Goal: Task Accomplishment & Management: Manage account settings

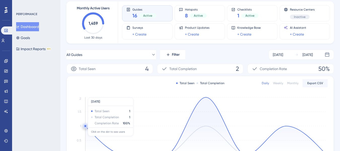
scroll to position [142, 0]
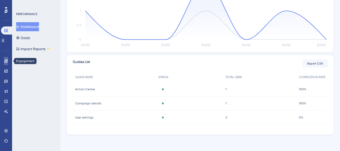
click at [4, 62] on link at bounding box center [6, 61] width 4 height 8
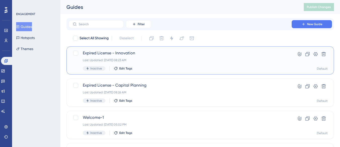
click at [128, 54] on span "Expired License - Innovation" at bounding box center [180, 53] width 195 height 6
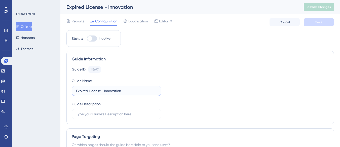
click at [113, 91] on input "Expired License - Innovation" at bounding box center [116, 91] width 81 height 6
click at [162, 21] on span "Editor" at bounding box center [163, 21] width 9 height 6
click at [104, 91] on input "Expired License - Innovation" at bounding box center [116, 91] width 81 height 6
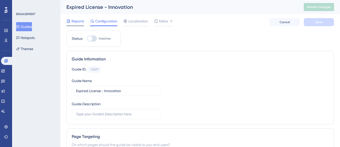
click at [77, 22] on span "Reports" at bounding box center [78, 21] width 13 height 6
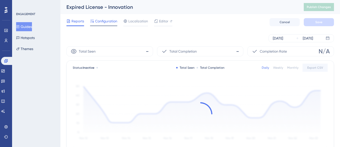
click at [105, 22] on span "Configuration" at bounding box center [106, 21] width 22 height 6
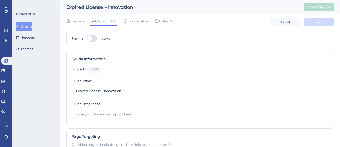
click at [180, 57] on div "Guide Information" at bounding box center [200, 59] width 257 height 6
click at [31, 27] on button "Guides" at bounding box center [24, 26] width 16 height 9
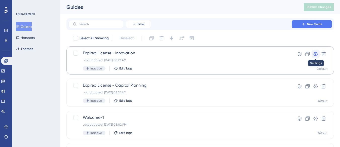
click at [315, 53] on icon at bounding box center [316, 54] width 4 height 4
click at [103, 52] on span "Expired License - Innovation" at bounding box center [180, 53] width 195 height 6
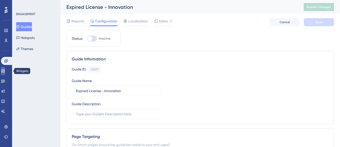
click at [4, 74] on link at bounding box center [3, 71] width 4 height 8
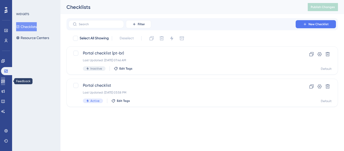
click at [3, 83] on link at bounding box center [3, 81] width 4 height 8
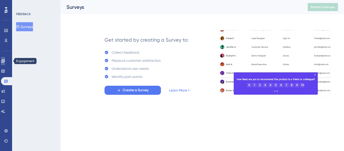
click at [5, 62] on icon at bounding box center [2, 60] width 3 height 3
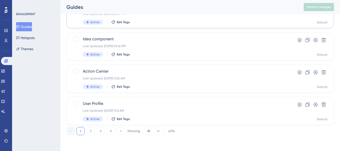
scroll to position [240, 0]
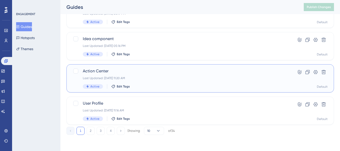
click at [143, 73] on span "Action Center" at bounding box center [180, 71] width 195 height 6
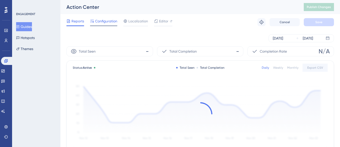
click at [104, 22] on span "Configuration" at bounding box center [106, 21] width 22 height 6
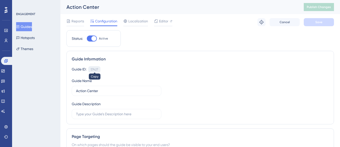
click at [96, 69] on div "57427" at bounding box center [95, 70] width 8 height 4
click at [98, 70] on div "57427" at bounding box center [95, 70] width 8 height 4
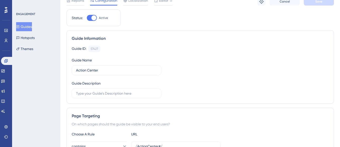
scroll to position [50, 0]
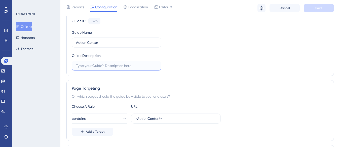
click at [130, 68] on input "text" at bounding box center [116, 66] width 81 height 6
click at [187, 67] on div "Guide ID: 57427 Copy Guide Name Action Center Guide Description" at bounding box center [200, 44] width 257 height 53
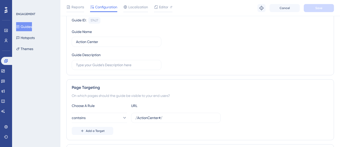
scroll to position [0, 0]
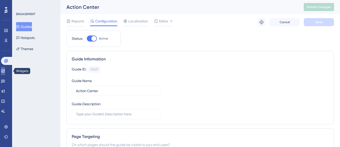
click at [5, 70] on icon at bounding box center [3, 71] width 4 height 4
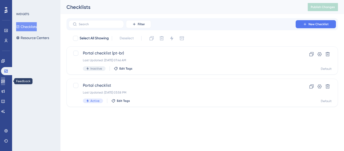
click at [4, 81] on link at bounding box center [3, 81] width 4 height 8
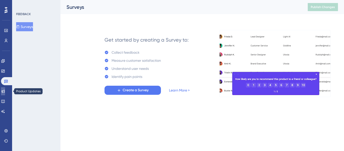
click at [5, 91] on icon at bounding box center [3, 91] width 4 height 4
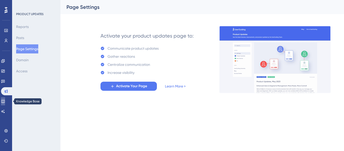
click at [5, 101] on icon at bounding box center [3, 101] width 4 height 4
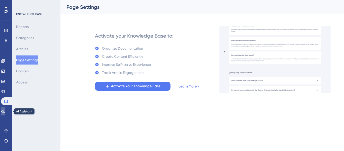
click at [2, 111] on link at bounding box center [3, 111] width 4 height 8
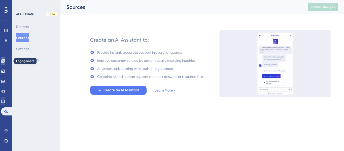
drag, startPoint x: 6, startPoint y: 59, endPoint x: 7, endPoint y: 102, distance: 42.6
click at [5, 59] on icon at bounding box center [3, 61] width 4 height 4
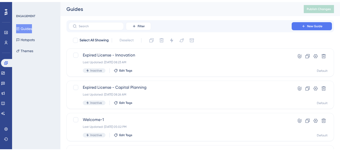
scroll to position [25, 0]
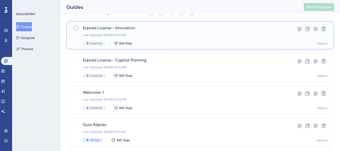
click at [74, 26] on div at bounding box center [75, 27] width 5 height 5
checkbox input "true"
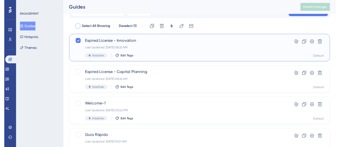
scroll to position [0, 0]
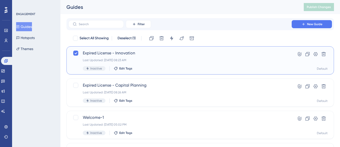
click at [119, 52] on span "Expired License - Innovation" at bounding box center [180, 53] width 195 height 6
